Goal: Find specific page/section: Find specific page/section

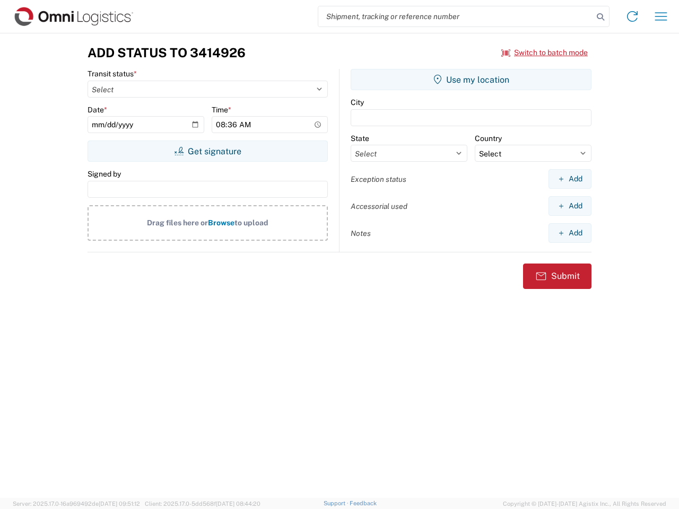
click at [456, 16] on input "search" at bounding box center [455, 16] width 275 height 20
click at [601, 17] on icon at bounding box center [600, 17] width 15 height 15
click at [632, 16] on icon at bounding box center [632, 16] width 17 height 17
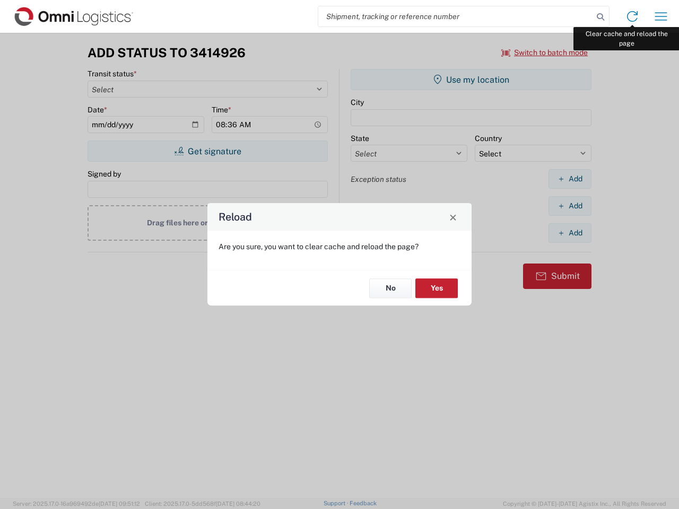
click at [661, 16] on div "Reload Are you sure, you want to clear cache and reload the page? No Yes" at bounding box center [339, 254] width 679 height 509
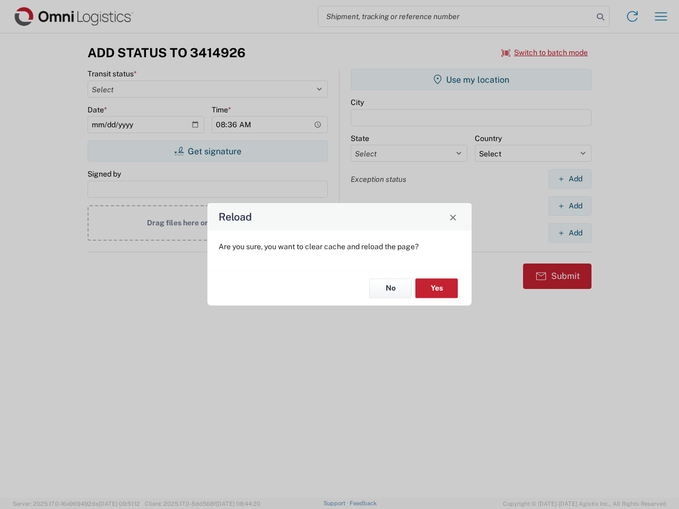
click at [545, 53] on div "Reload Are you sure, you want to clear cache and reload the page? No Yes" at bounding box center [339, 254] width 679 height 509
click at [207, 151] on div "Reload Are you sure, you want to clear cache and reload the page? No Yes" at bounding box center [339, 254] width 679 height 509
click at [471, 80] on div "Reload Are you sure, you want to clear cache and reload the page? No Yes" at bounding box center [339, 254] width 679 height 509
click at [570, 179] on div "Reload Are you sure, you want to clear cache and reload the page? No Yes" at bounding box center [339, 254] width 679 height 509
click at [570, 206] on div "Reload Are you sure, you want to clear cache and reload the page? No Yes" at bounding box center [339, 254] width 679 height 509
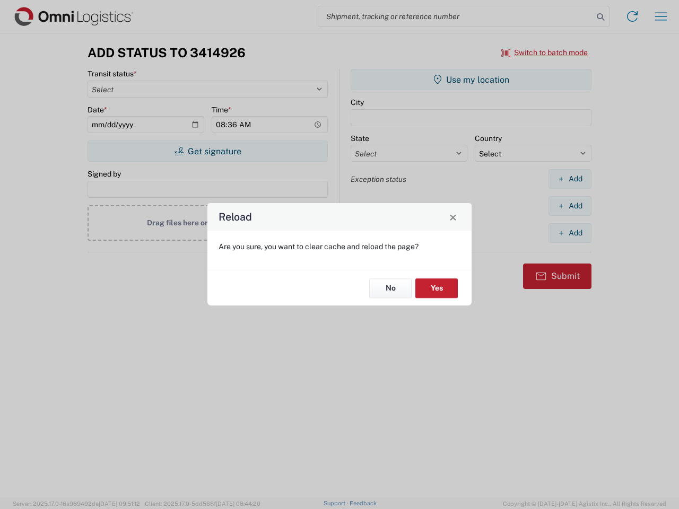
click at [570, 233] on div "Reload Are you sure, you want to clear cache and reload the page? No Yes" at bounding box center [339, 254] width 679 height 509
